Goal: Book appointment/travel/reservation

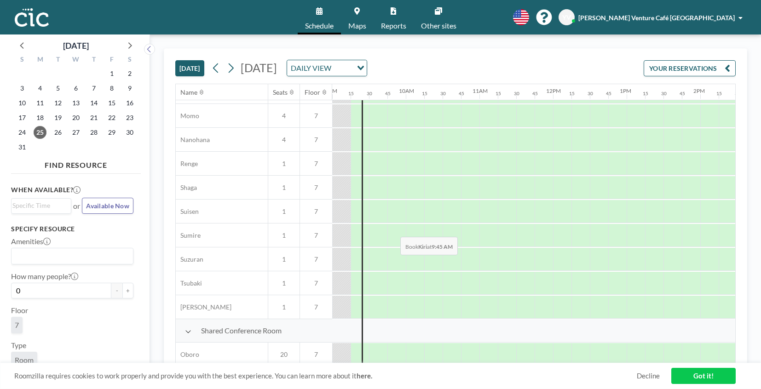
scroll to position [602, 662]
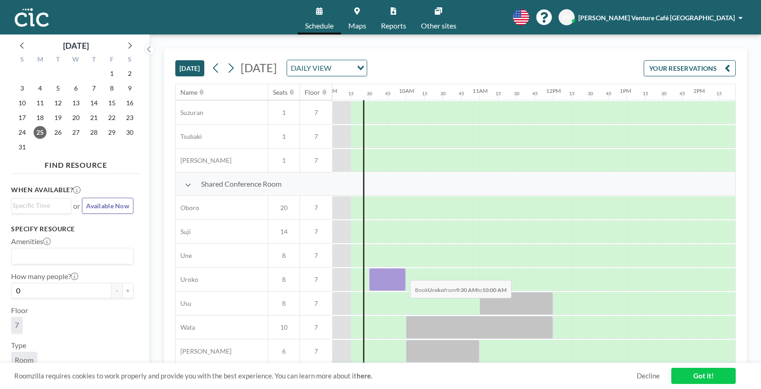
drag, startPoint x: 377, startPoint y: 277, endPoint x: 402, endPoint y: 273, distance: 26.1
click at [402, 273] on div at bounding box center [387, 279] width 37 height 23
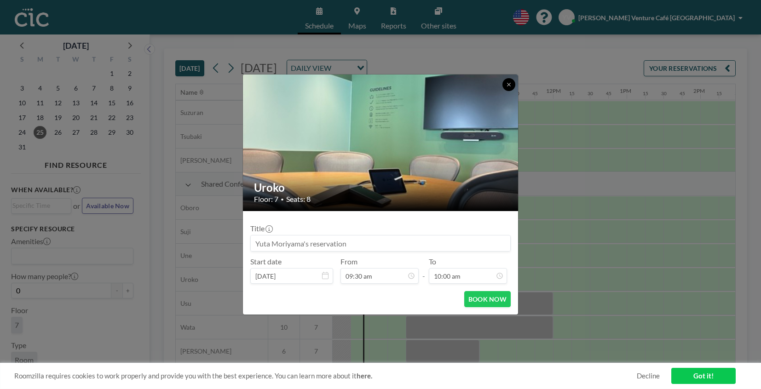
click at [511, 88] on button at bounding box center [508, 84] width 13 height 13
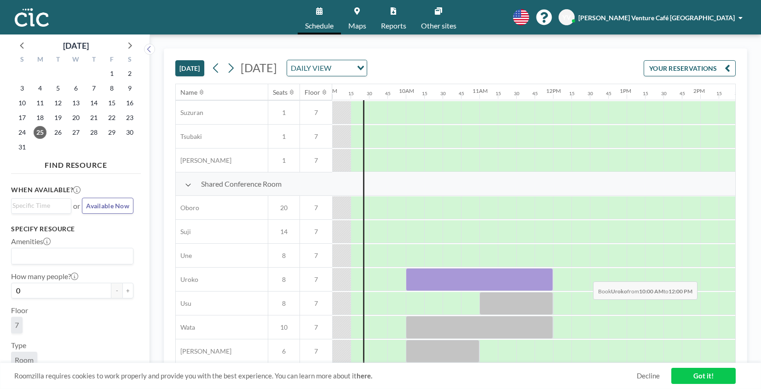
drag, startPoint x: 416, startPoint y: 277, endPoint x: 585, endPoint y: 275, distance: 169.7
click at [585, 275] on div at bounding box center [553, 280] width 1766 height 24
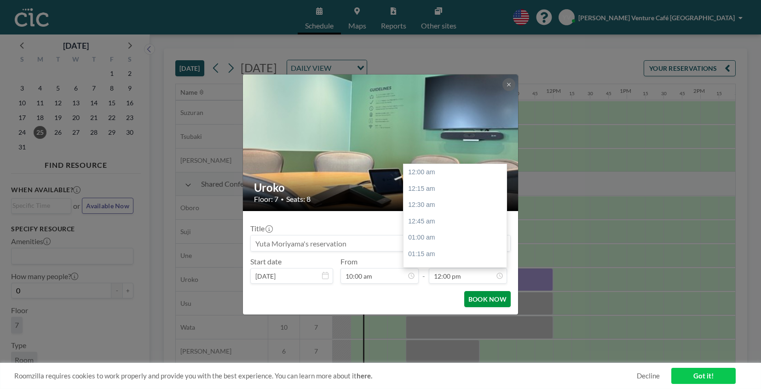
scroll to position [786, 0]
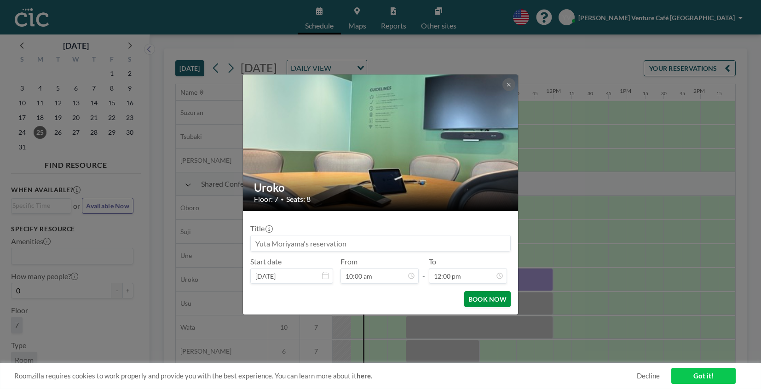
click at [490, 303] on button "BOOK NOW" at bounding box center [487, 299] width 46 height 16
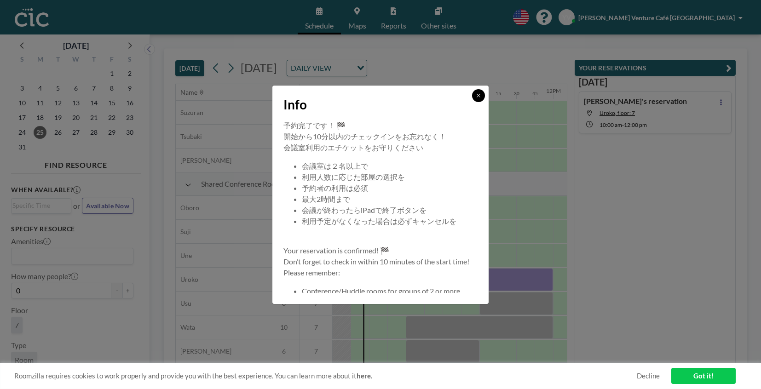
click at [476, 98] on button at bounding box center [478, 95] width 13 height 13
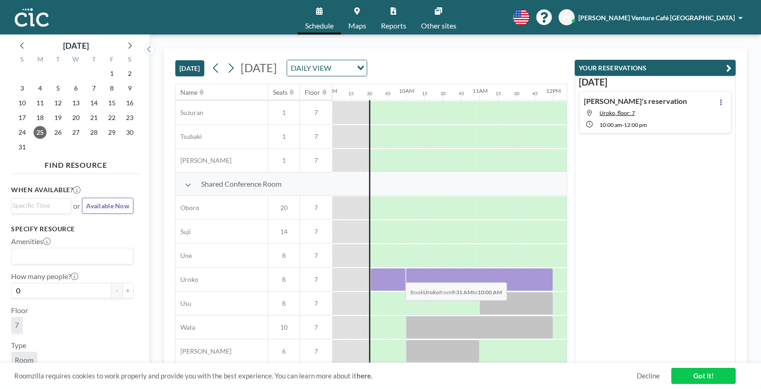
drag, startPoint x: 371, startPoint y: 285, endPoint x: 398, endPoint y: 276, distance: 28.2
click at [398, 276] on div at bounding box center [387, 279] width 35 height 23
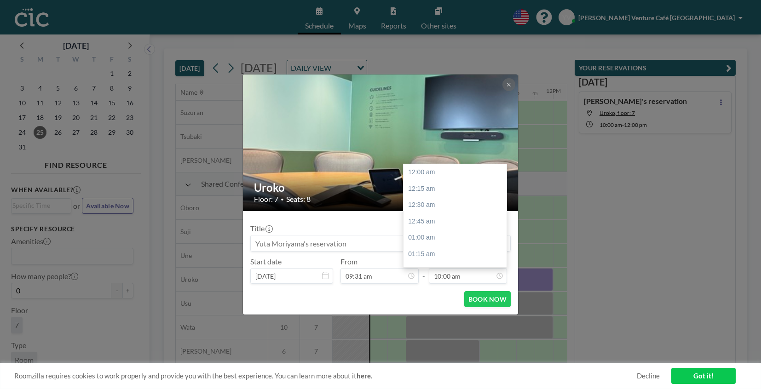
scroll to position [655, 0]
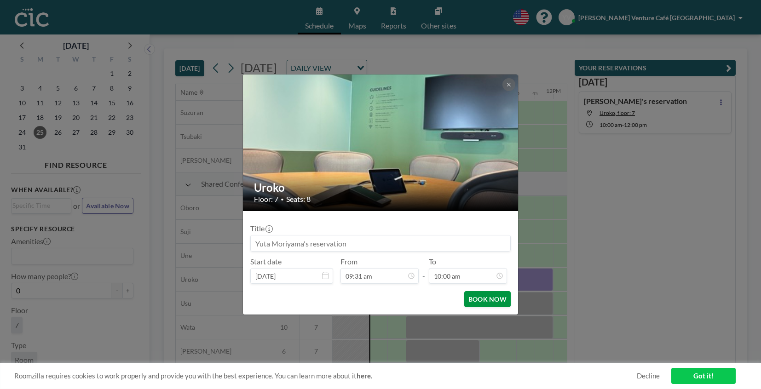
click at [488, 300] on button "BOOK NOW" at bounding box center [487, 299] width 46 height 16
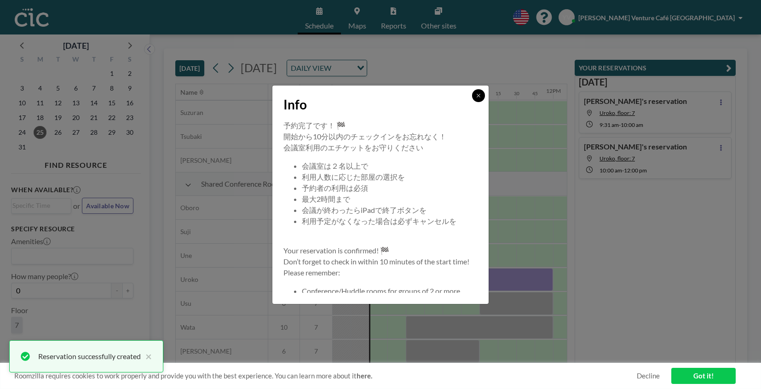
click at [476, 97] on icon at bounding box center [479, 96] width 6 height 6
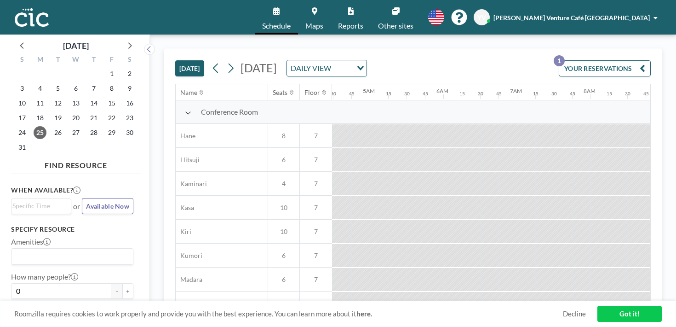
scroll to position [0, 331]
